Goal: Information Seeking & Learning: Learn about a topic

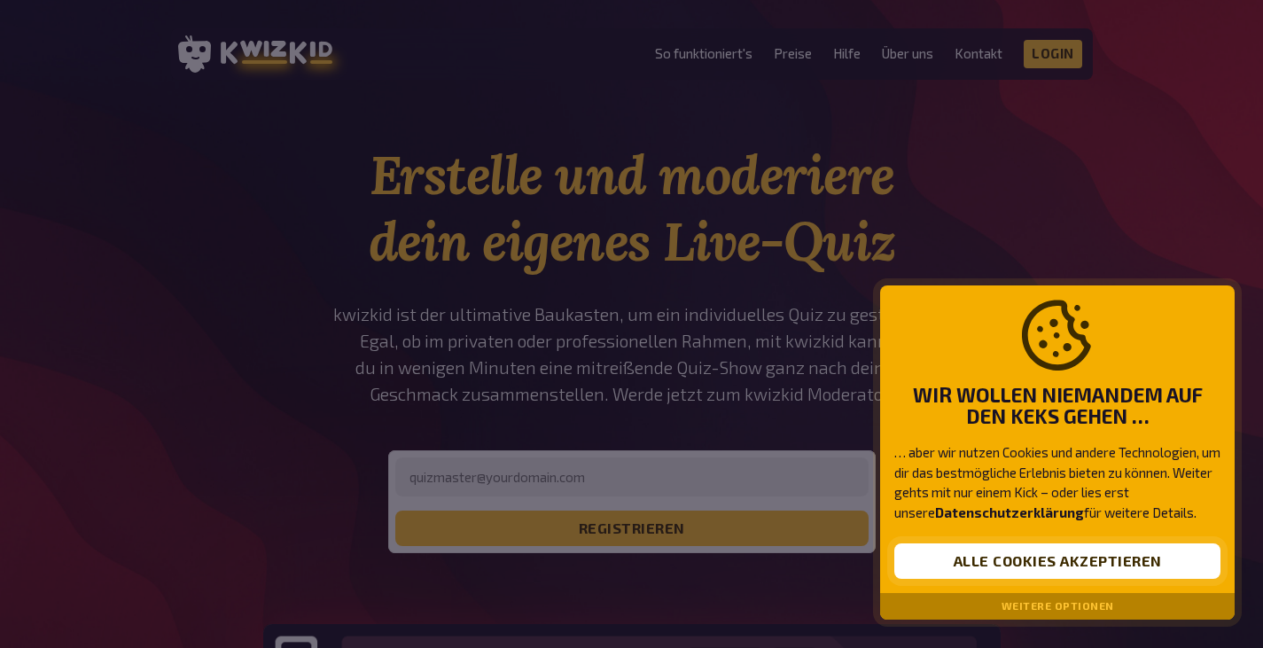
click at [996, 552] on button "Alle Cookies akzeptieren" at bounding box center [1058, 560] width 326 height 35
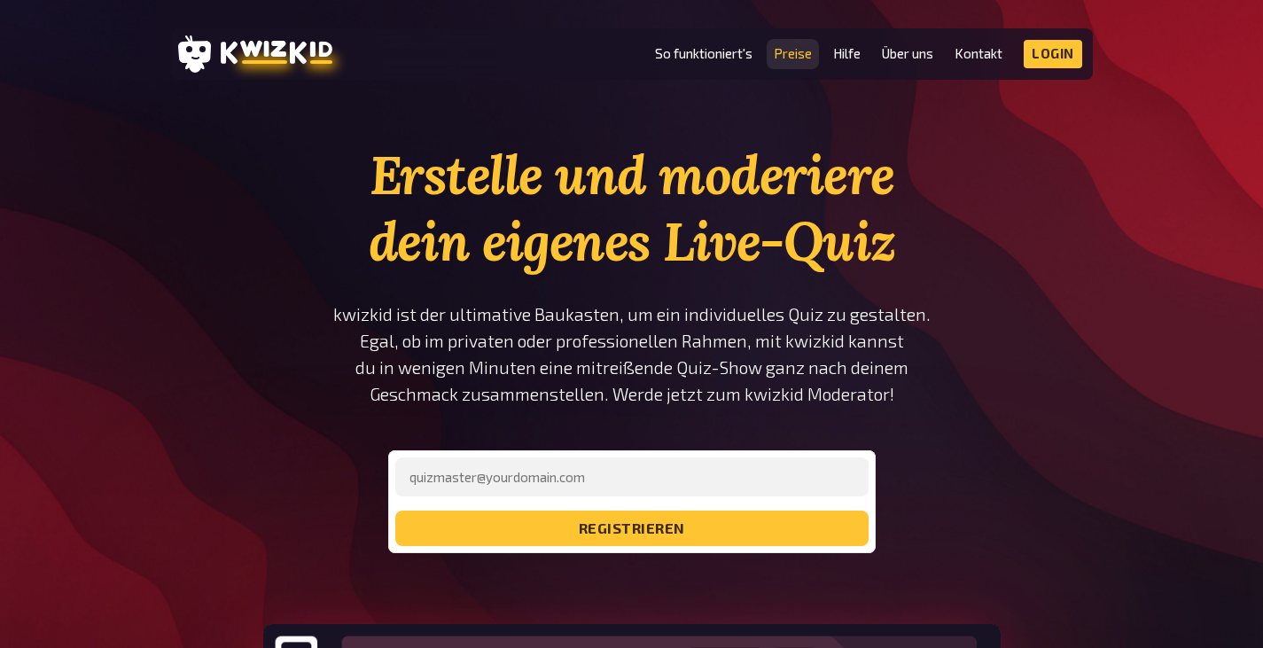
click at [793, 53] on link "Preise" at bounding box center [793, 53] width 38 height 15
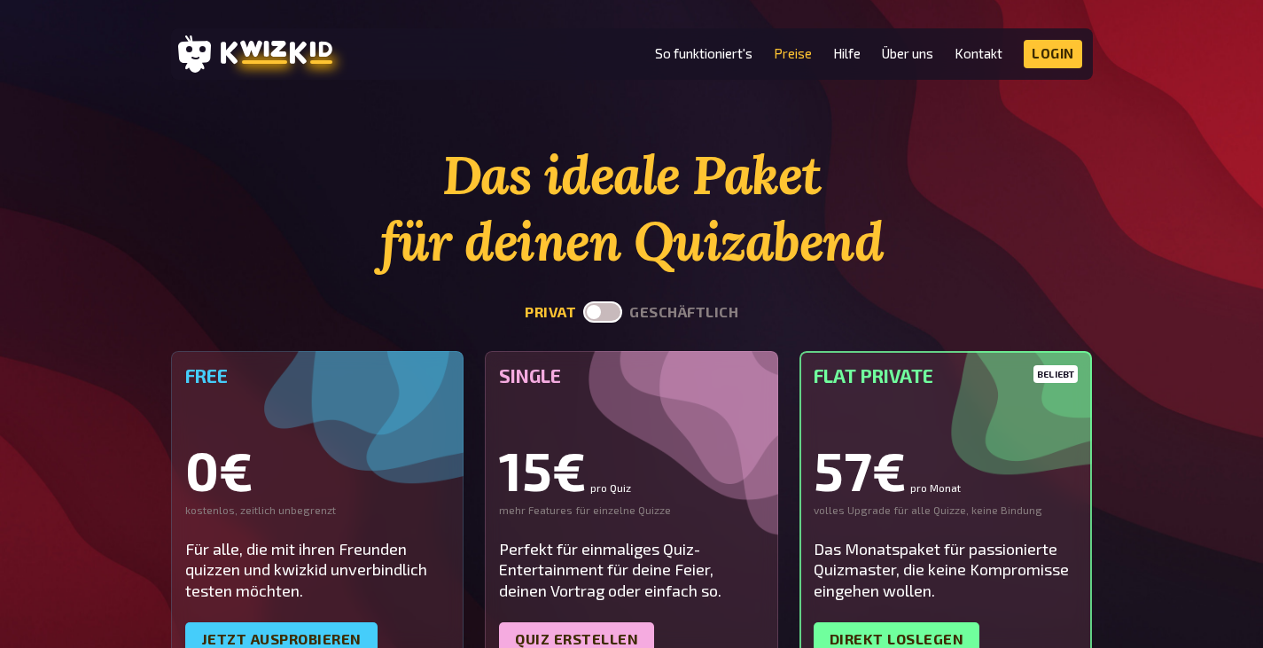
click at [609, 312] on label at bounding box center [602, 311] width 39 height 21
click at [583, 301] on input "checkbox" at bounding box center [582, 301] width 1 height 1
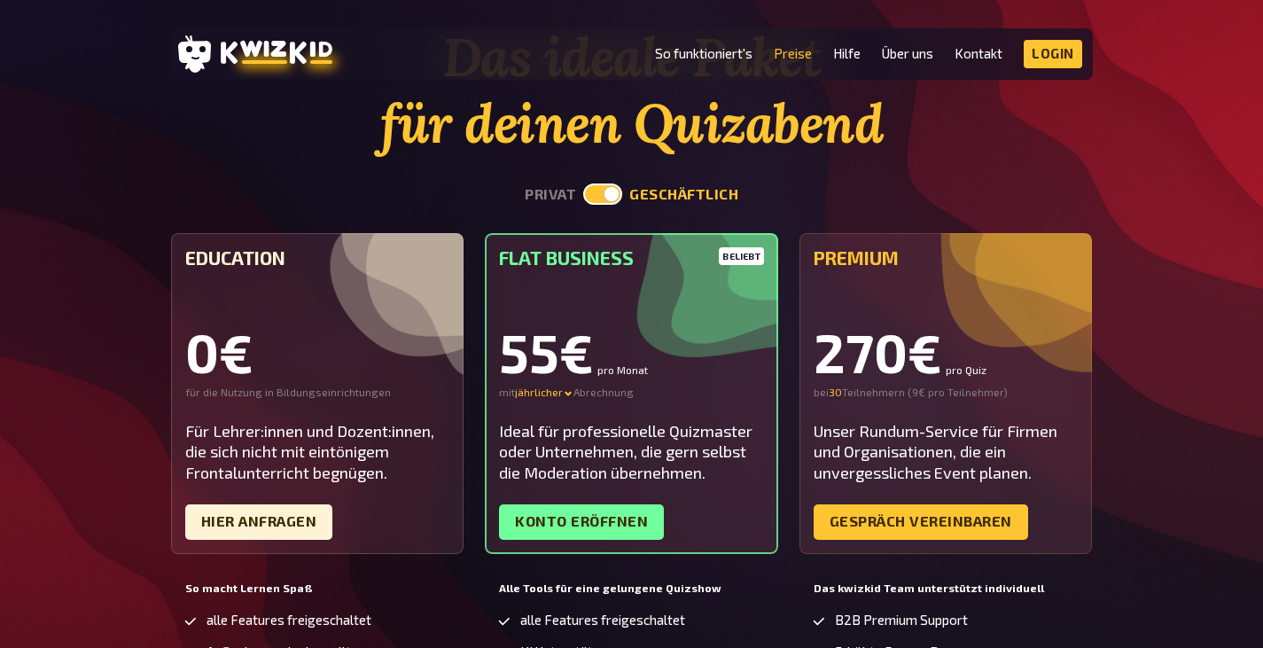
scroll to position [89, 0]
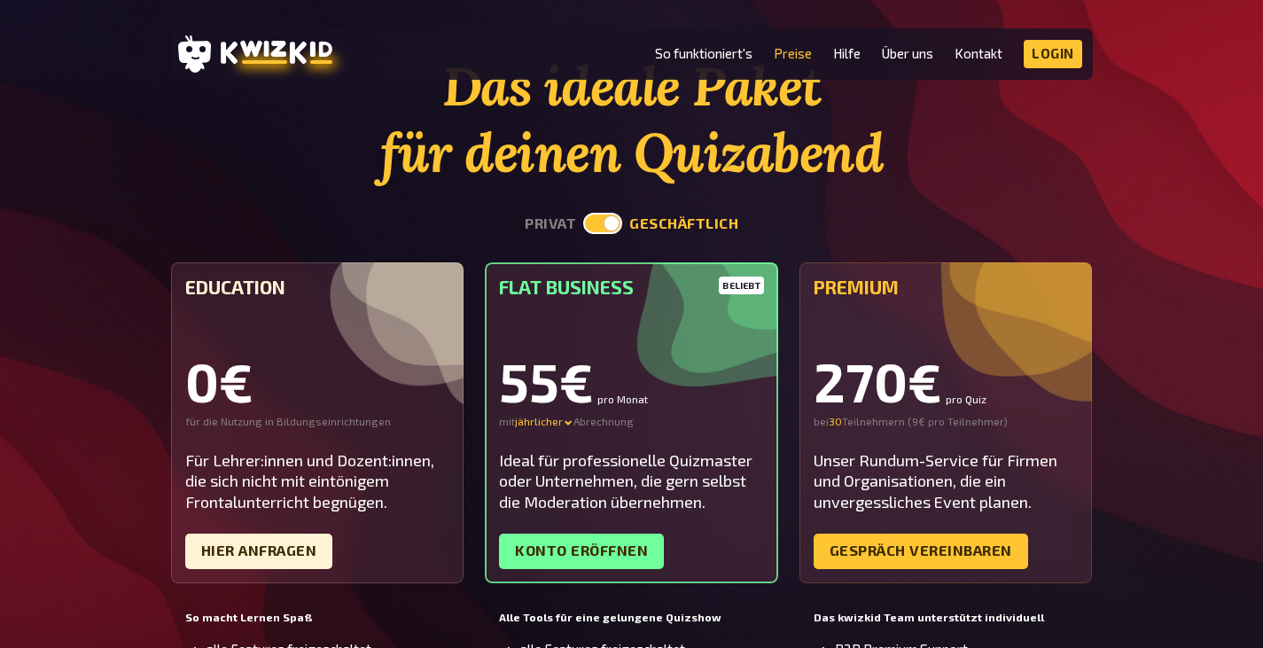
click at [596, 237] on section "Das ideale Paket für deinen Quizabend privat geschäftlich Education 0€ für die …" at bounding box center [632, 549] width 922 height 993
click at [606, 225] on label at bounding box center [602, 223] width 39 height 21
click at [583, 213] on input "checkbox" at bounding box center [582, 212] width 1 height 1
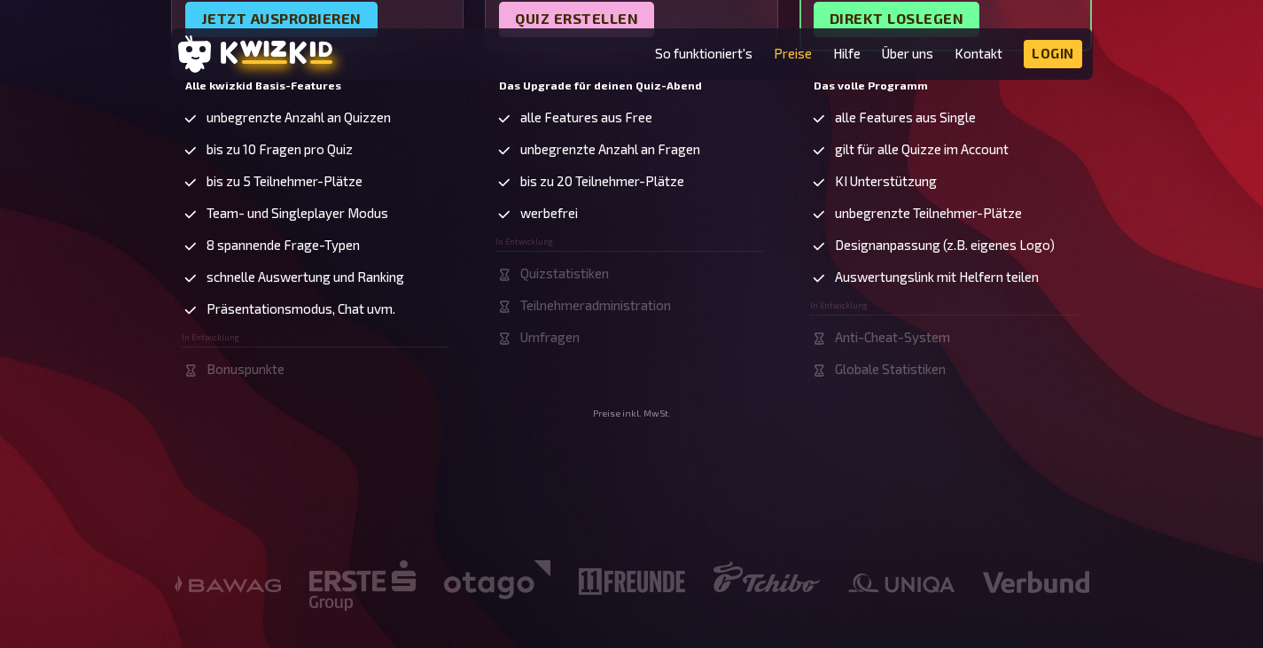
scroll to position [177, 0]
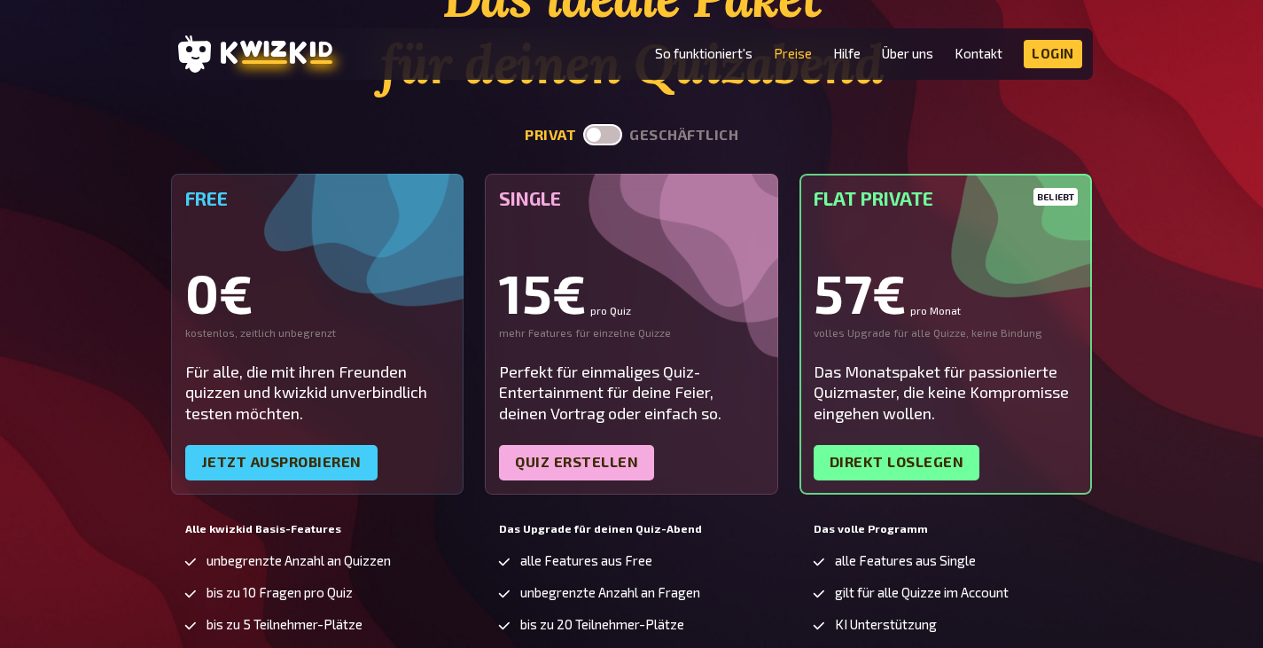
click at [618, 125] on label at bounding box center [602, 134] width 39 height 21
click at [583, 124] on input "checkbox" at bounding box center [582, 123] width 1 height 1
checkbox input "true"
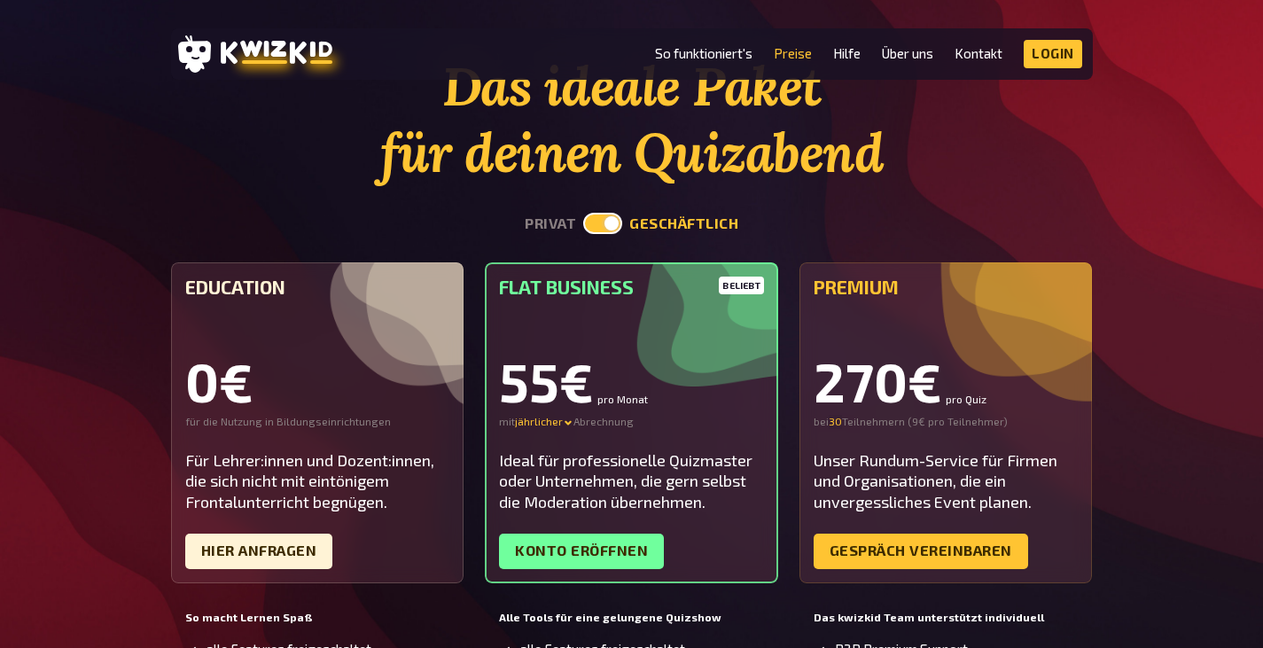
scroll to position [266, 0]
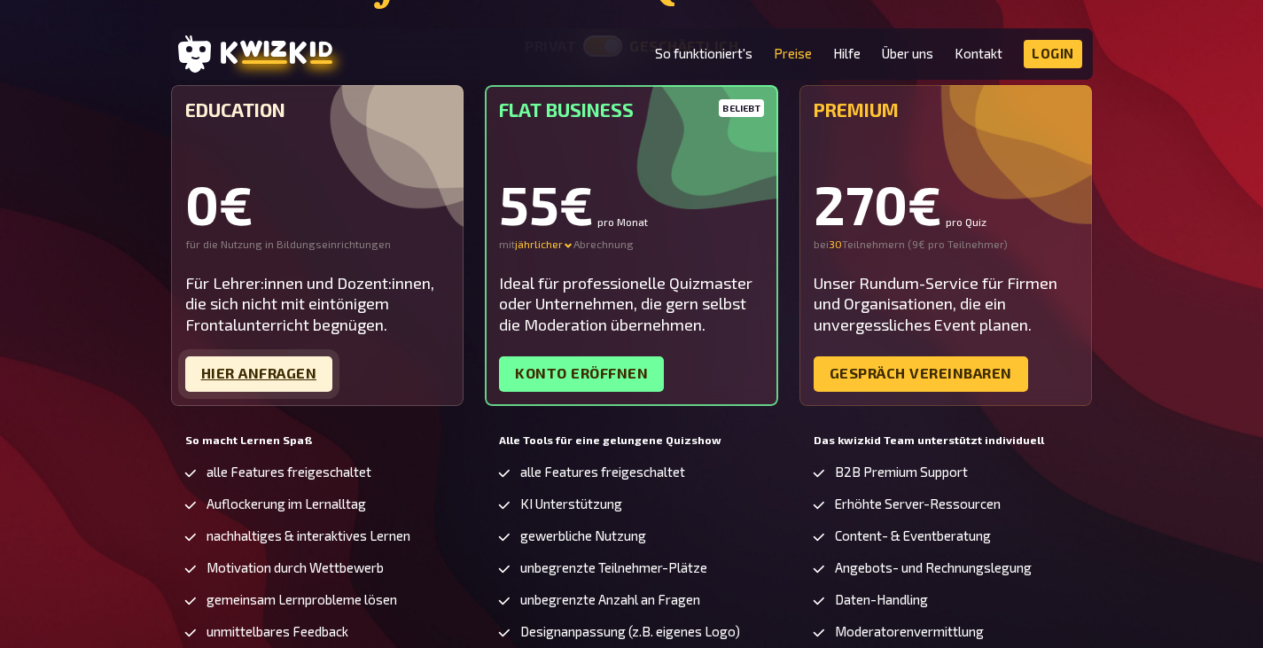
click at [309, 379] on link "Hier Anfragen" at bounding box center [259, 373] width 148 height 35
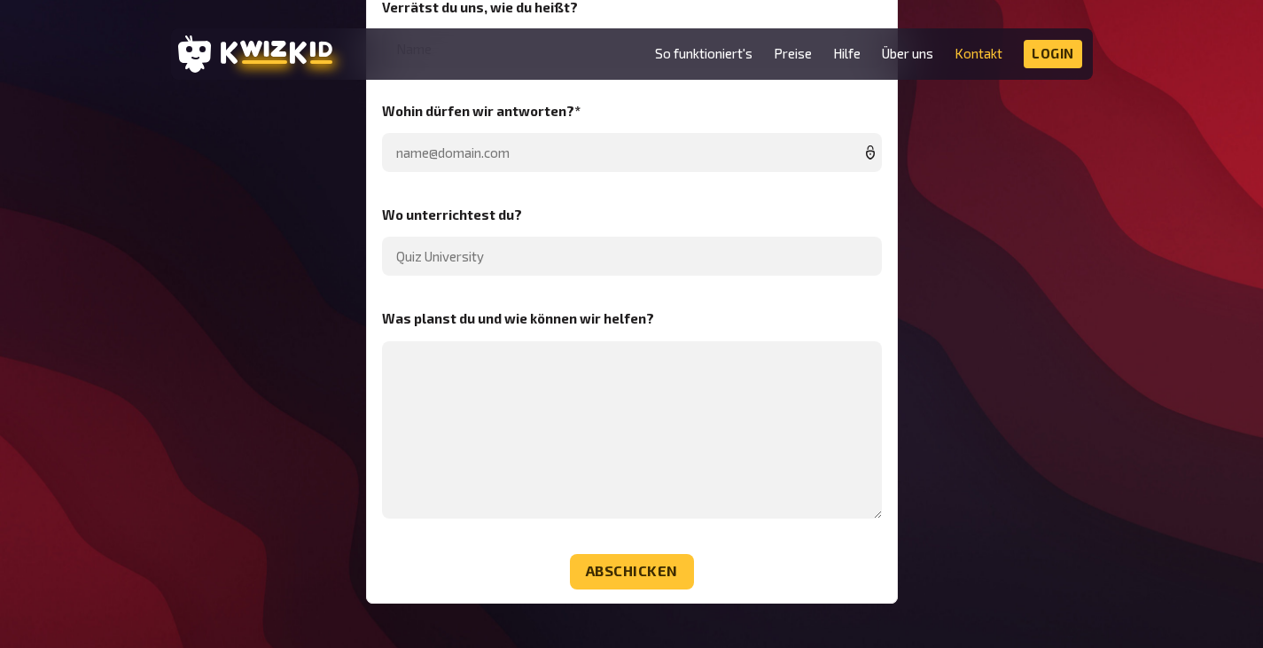
scroll to position [443, 0]
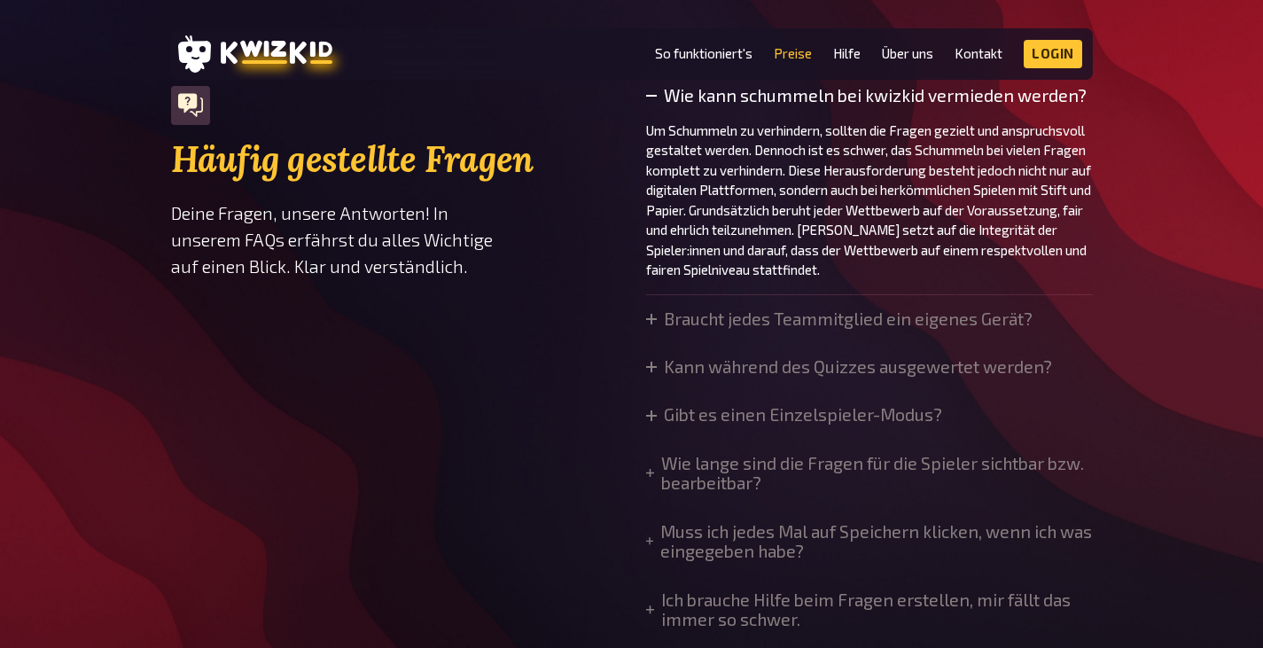
scroll to position [1418, 0]
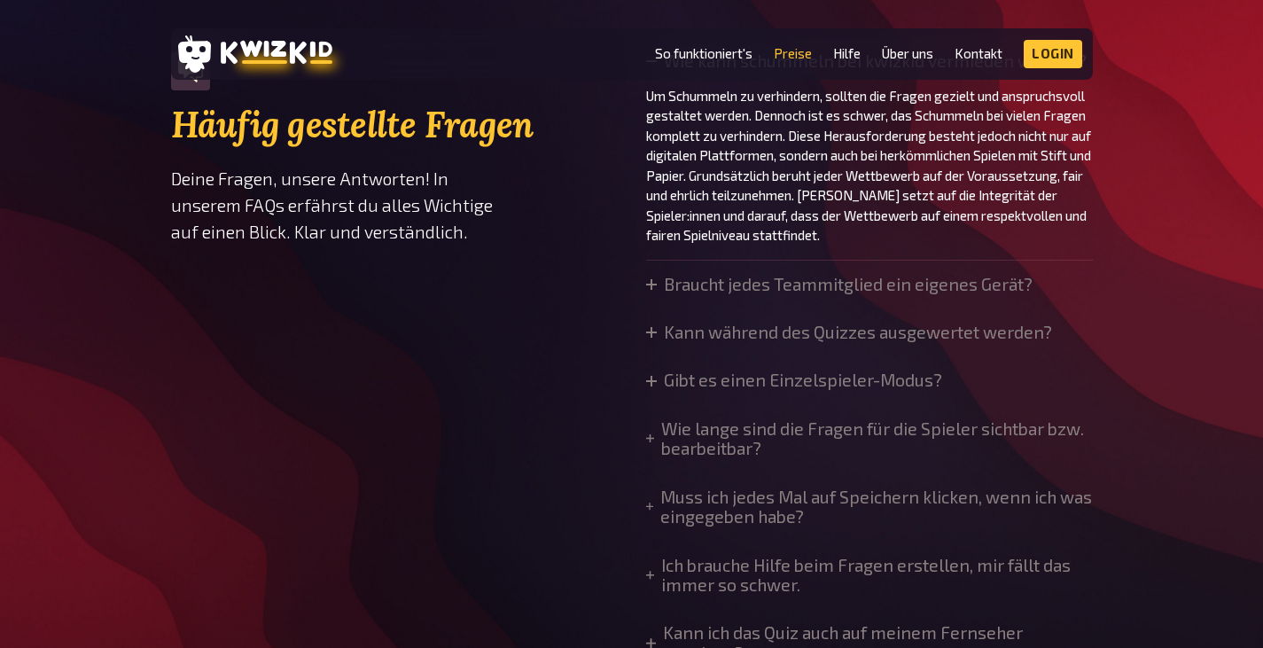
click at [680, 295] on details "Braucht jedes Teammitglied ein eigenes Gerät? Nein, nicht jedes Teammitglied be…" at bounding box center [839, 292] width 387 height 34
click at [682, 285] on summary "Braucht jedes Teammitglied ein eigenes Gerät?" at bounding box center [839, 285] width 387 height 20
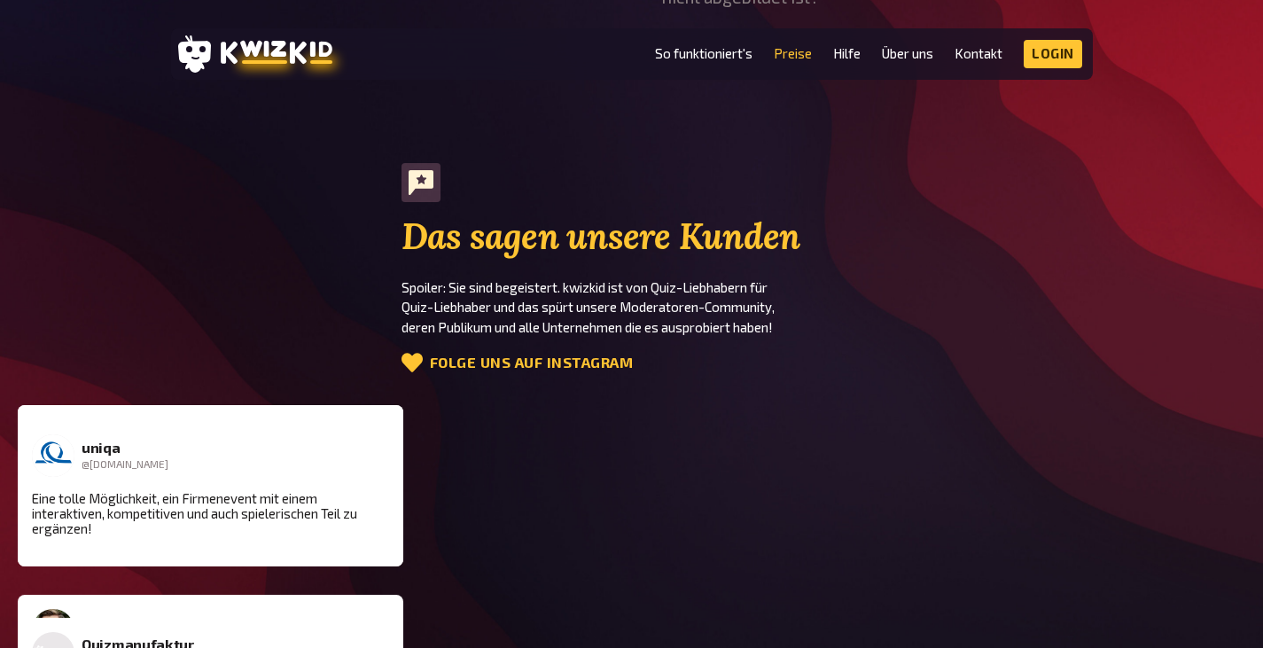
scroll to position [2660, 0]
